Goal: Transaction & Acquisition: Download file/media

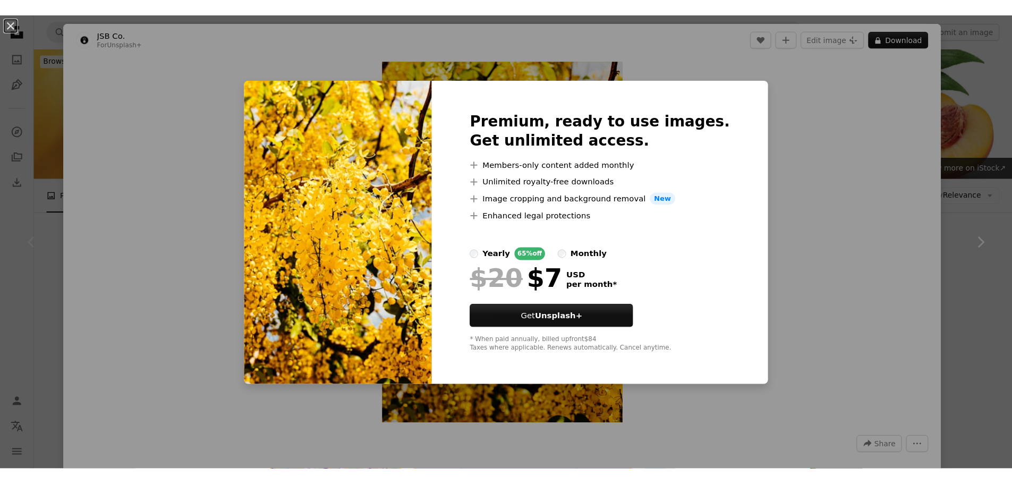
scroll to position [213, 0]
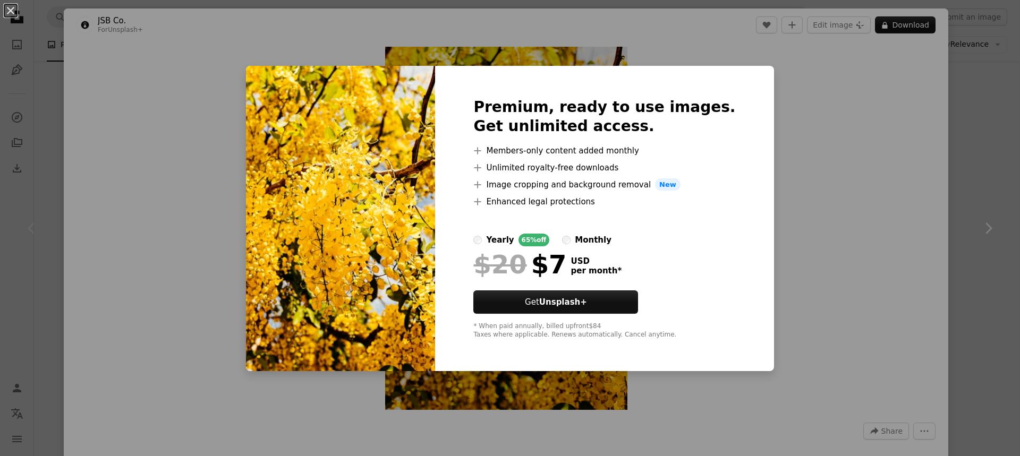
click at [826, 184] on div "An X shape Premium, ready to use images. Get unlimited access. A plus sign Memb…" at bounding box center [510, 228] width 1020 height 456
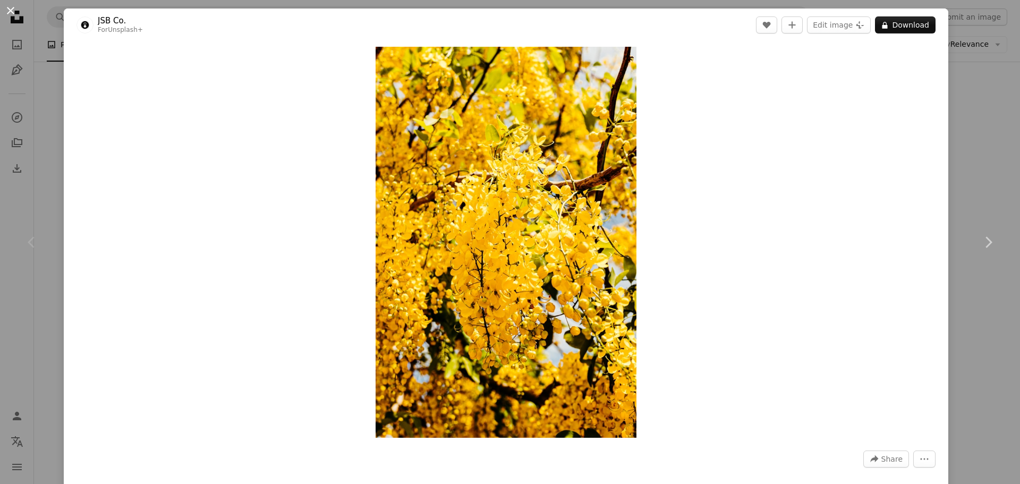
click at [9, 4] on button "An X shape" at bounding box center [10, 10] width 13 height 13
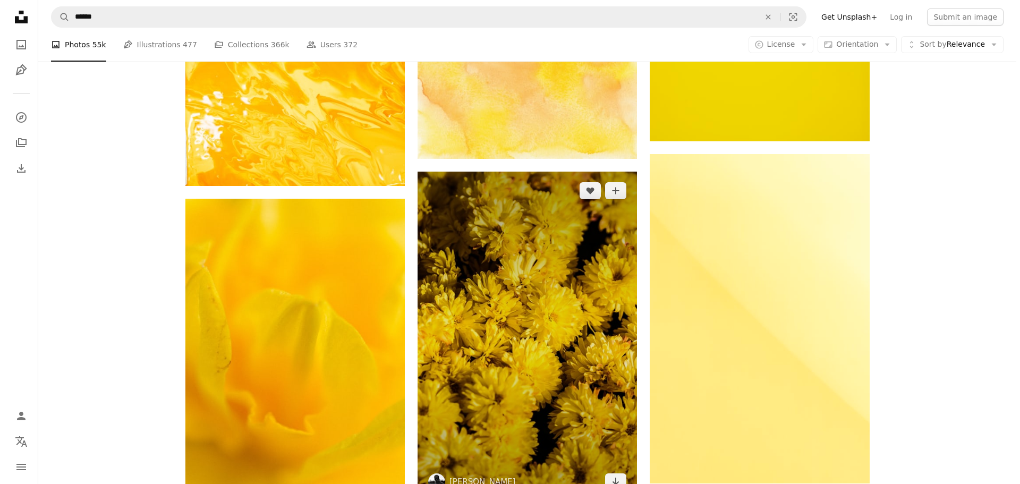
scroll to position [691, 0]
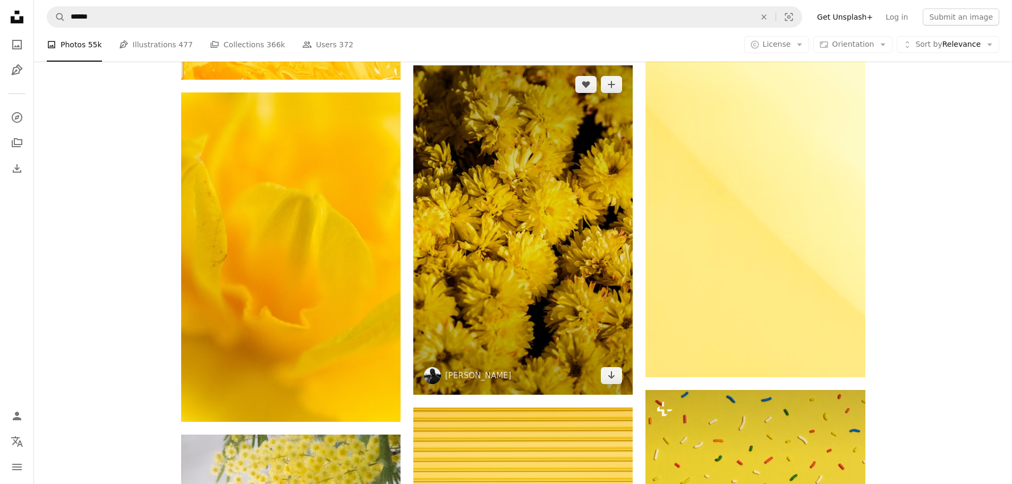
click at [530, 275] on img at bounding box center [522, 229] width 219 height 329
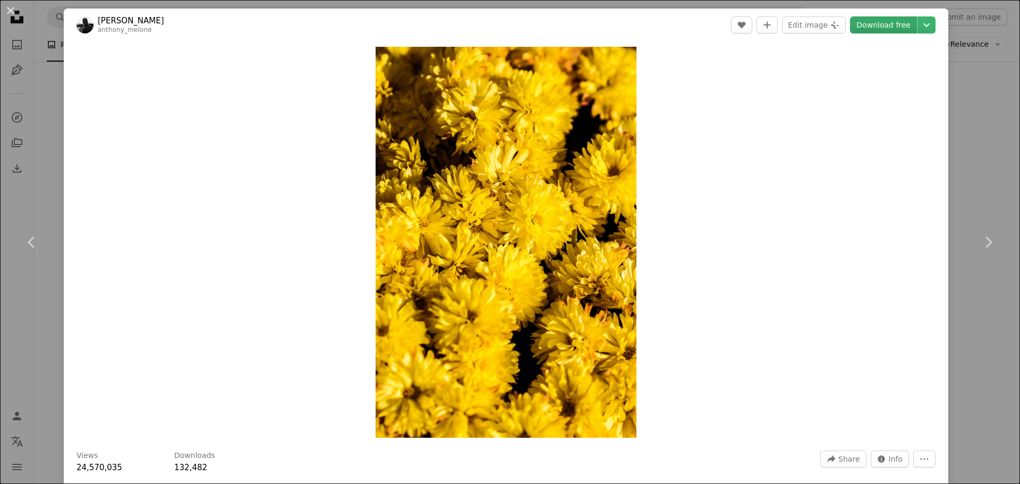
click at [865, 22] on link "Download free" at bounding box center [883, 24] width 67 height 17
